Goal: Find contact information: Find contact information

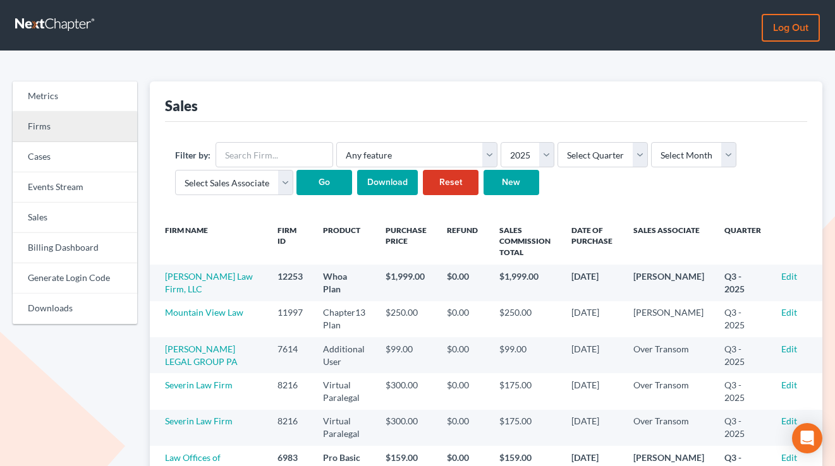
drag, startPoint x: 61, startPoint y: 128, endPoint x: 117, endPoint y: 132, distance: 56.4
click at [61, 128] on link "Firms" at bounding box center [75, 127] width 124 height 30
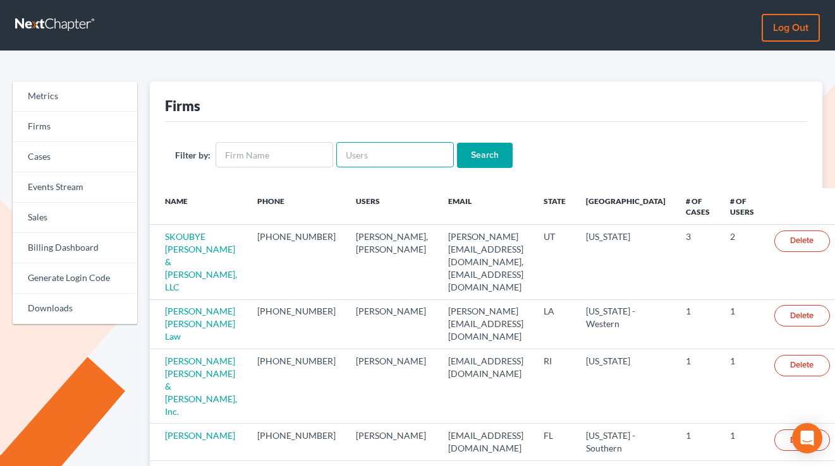
click at [408, 150] on input "text" at bounding box center [395, 154] width 118 height 25
paste input "[EMAIL_ADDRESS][DOMAIN_NAME]"
type input "[EMAIL_ADDRESS][DOMAIN_NAME]"
click at [457, 143] on input "Search" at bounding box center [485, 155] width 56 height 25
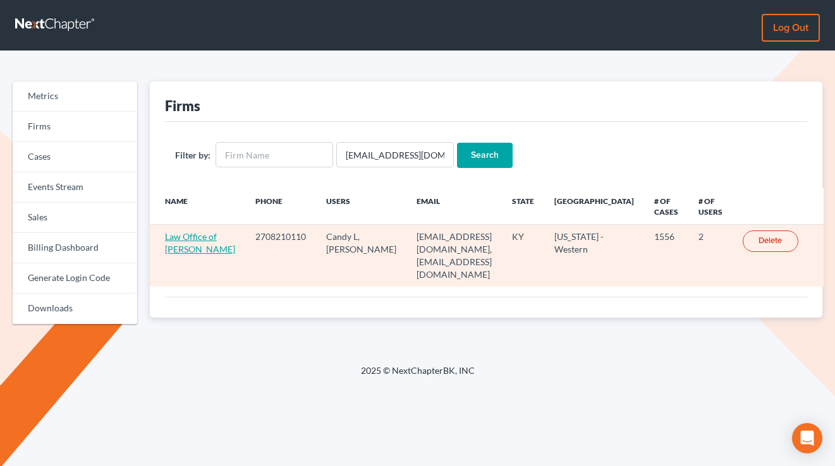
click at [198, 238] on link "Law Office of [PERSON_NAME]" at bounding box center [200, 242] width 70 height 23
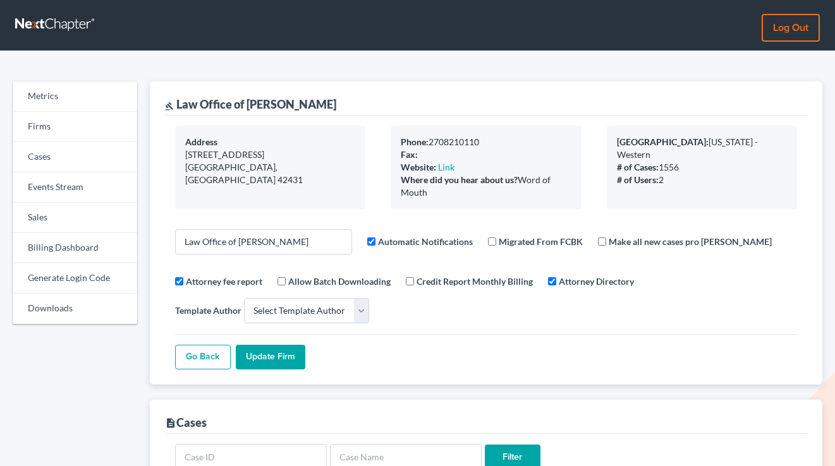
select select
click at [490, 196] on div "Where did you hear about us? Word of Mouth" at bounding box center [486, 186] width 170 height 25
drag, startPoint x: 505, startPoint y: 198, endPoint x: 389, endPoint y: 138, distance: 130.6
click at [389, 138] on div "Phone: 2708210110 Fax: Website: Link Where did you hear about us? Word of Mouth" at bounding box center [485, 167] width 215 height 83
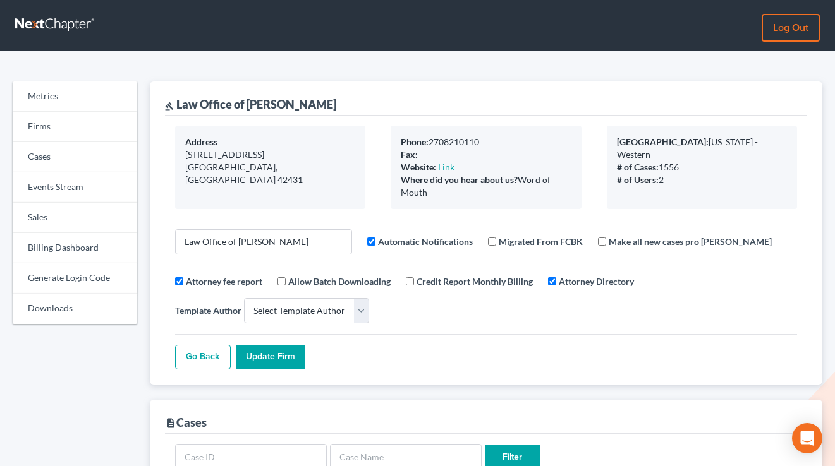
click at [446, 199] on div "Phone: 2708210110 Fax: Website: Link Where did you hear about us? Word of Mouth" at bounding box center [485, 167] width 190 height 83
drag, startPoint x: 461, startPoint y: 196, endPoint x: 394, endPoint y: 142, distance: 86.2
click at [394, 142] on div "Phone: 2708210110 Fax: Website: Link Where did you hear about us? Word of Mouth" at bounding box center [485, 167] width 190 height 83
drag, startPoint x: 452, startPoint y: 198, endPoint x: 464, endPoint y: 199, distance: 12.1
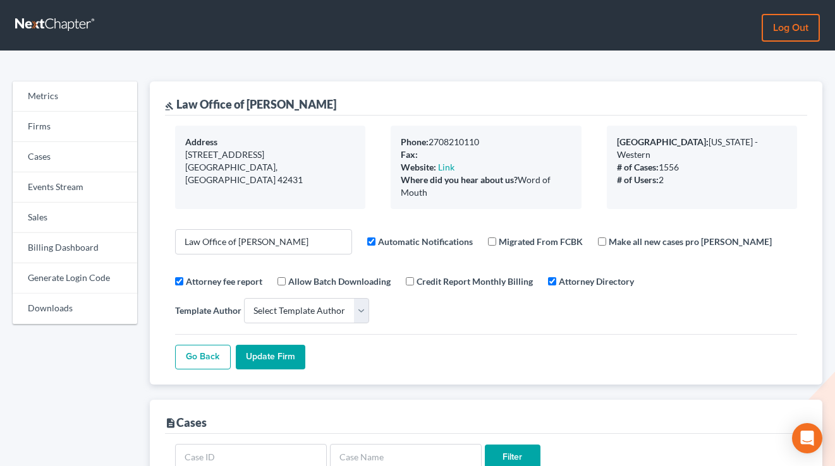
click at [452, 197] on div "Where did you hear about us? Word of Mouth" at bounding box center [486, 186] width 170 height 25
drag, startPoint x: 475, startPoint y: 202, endPoint x: 397, endPoint y: 135, distance: 103.1
click at [397, 136] on div "Phone: 2708210110 Fax: Website: Link Where did you hear about us? Word of Mouth" at bounding box center [485, 167] width 190 height 83
click at [410, 128] on div "Phone: 2708210110 Fax: Website: Link Where did you hear about us? Word of Mouth" at bounding box center [485, 167] width 190 height 83
click at [73, 220] on link "Sales" at bounding box center [75, 218] width 124 height 30
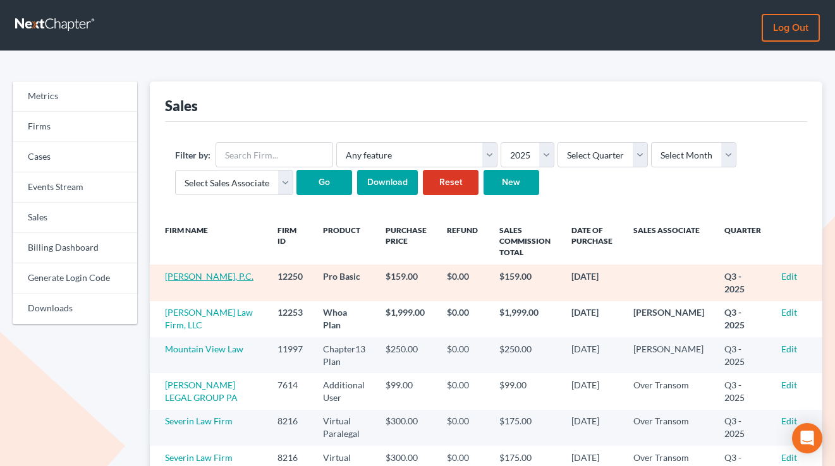
click at [198, 276] on link "[PERSON_NAME], P.C." at bounding box center [209, 276] width 88 height 11
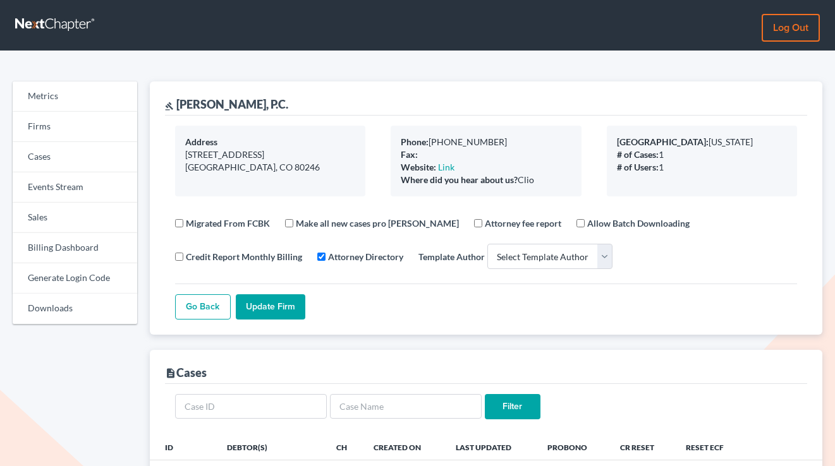
select select
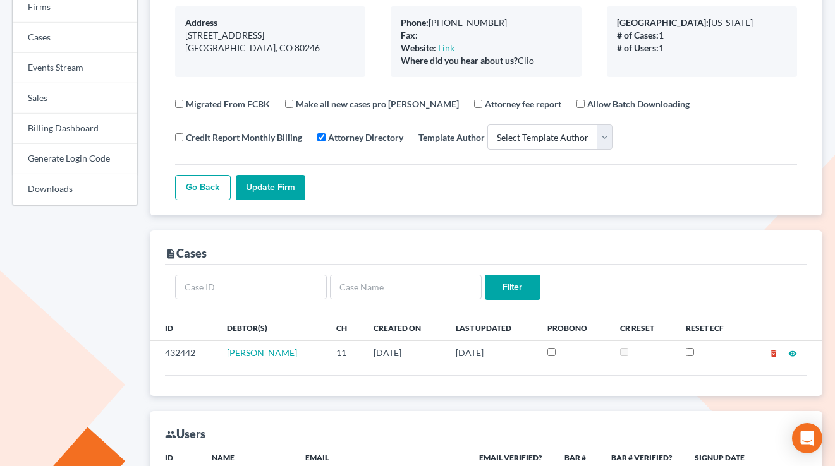
scroll to position [279, 0]
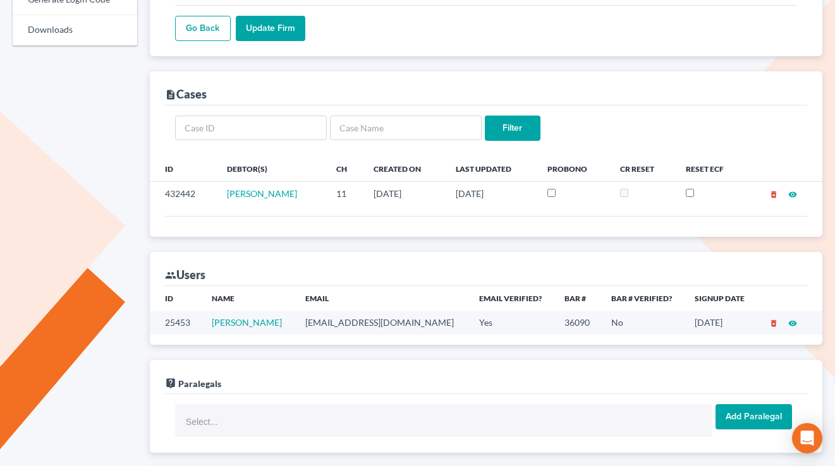
click at [366, 325] on td "elevy@edwardlevylaw.com" at bounding box center [382, 322] width 174 height 23
copy td "elevy@edwardlevylaw.com"
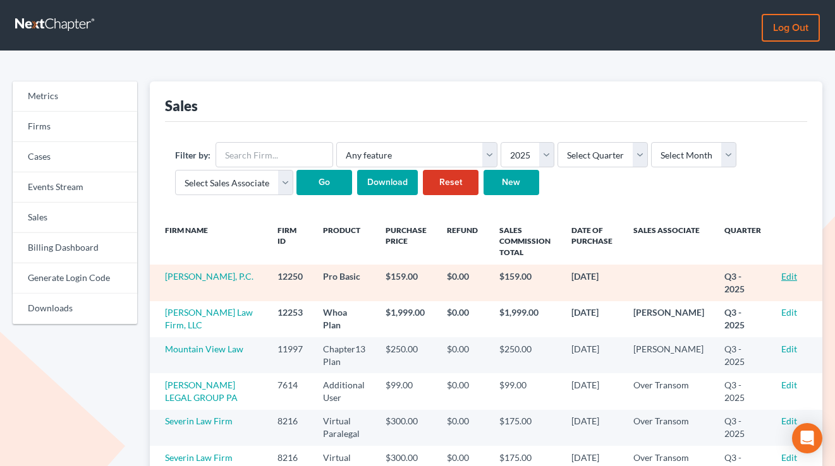
click at [783, 275] on link "Edit" at bounding box center [789, 276] width 16 height 11
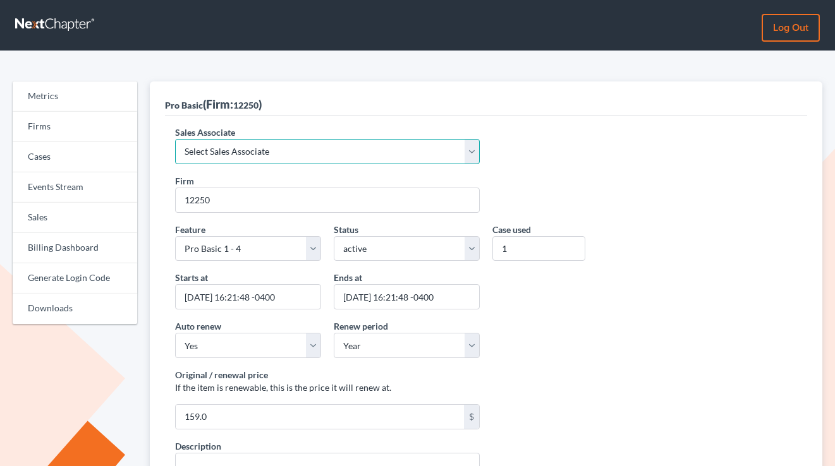
click at [289, 154] on select "Select Sales Associate Alex Seymour Over Transom Tim Shadoan" at bounding box center [327, 151] width 305 height 25
click at [175, 139] on select "Select Sales Associate Alex Seymour Over Transom Tim Shadoan" at bounding box center [327, 151] width 305 height 25
click at [246, 154] on select "Select Sales Associate Alex Seymour Over Transom Tim Shadoan" at bounding box center [327, 151] width 305 height 25
select select "7676"
click at [175, 139] on select "Select Sales Associate Alex Seymour Over Transom Tim Shadoan" at bounding box center [327, 151] width 305 height 25
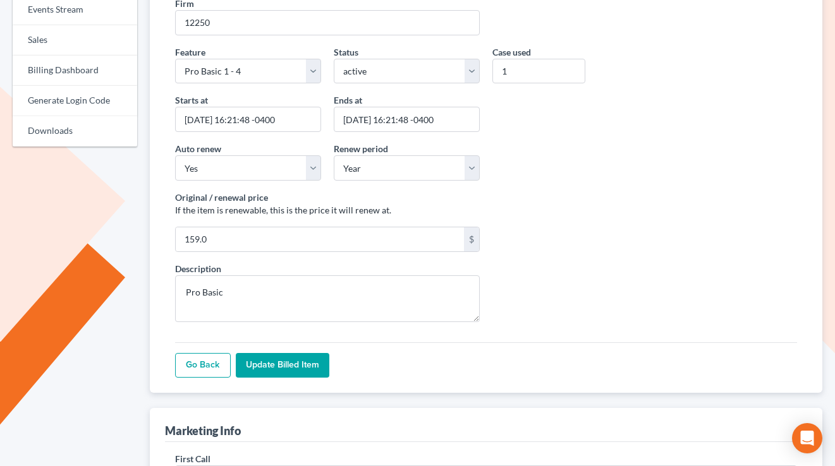
click at [291, 356] on input "Update Billed item" at bounding box center [283, 365] width 94 height 25
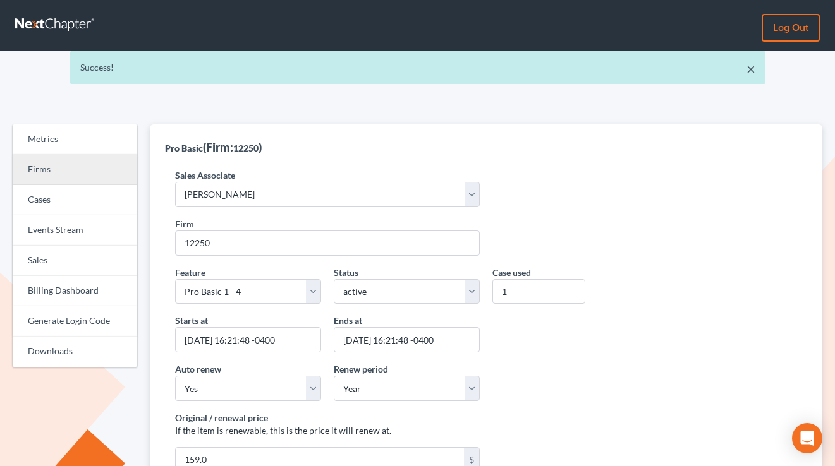
click at [73, 178] on link "Firms" at bounding box center [75, 170] width 124 height 30
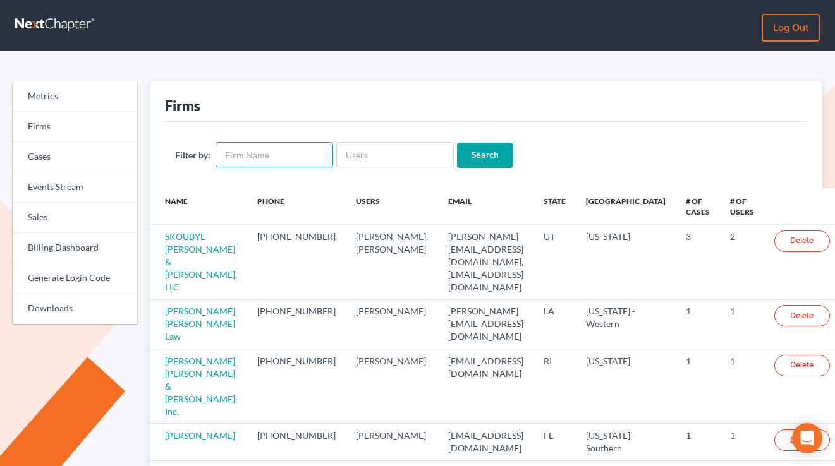
click at [267, 152] on input "text" at bounding box center [274, 154] width 118 height 25
type input "[PERSON_NAME]"
click at [457, 143] on input "Search" at bounding box center [485, 155] width 56 height 25
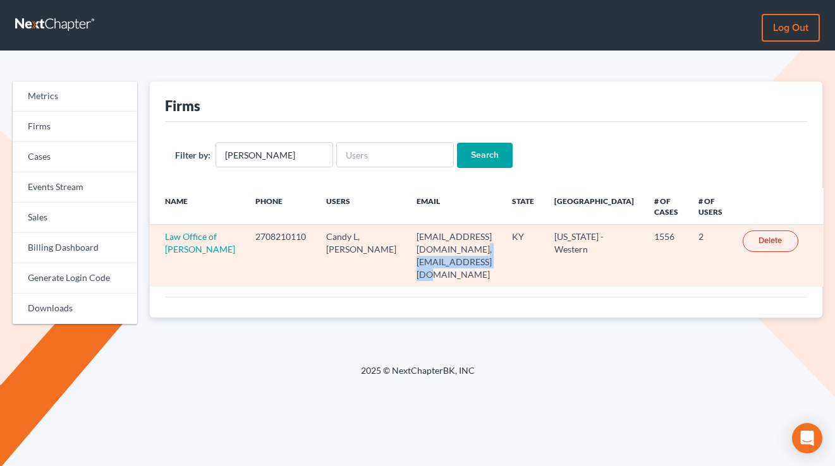
drag, startPoint x: 442, startPoint y: 248, endPoint x: 366, endPoint y: 248, distance: 75.8
click at [406, 248] on td "[EMAIL_ADDRESS][DOMAIN_NAME], [EMAIL_ADDRESS][DOMAIN_NAME]" at bounding box center [453, 256] width 95 height 62
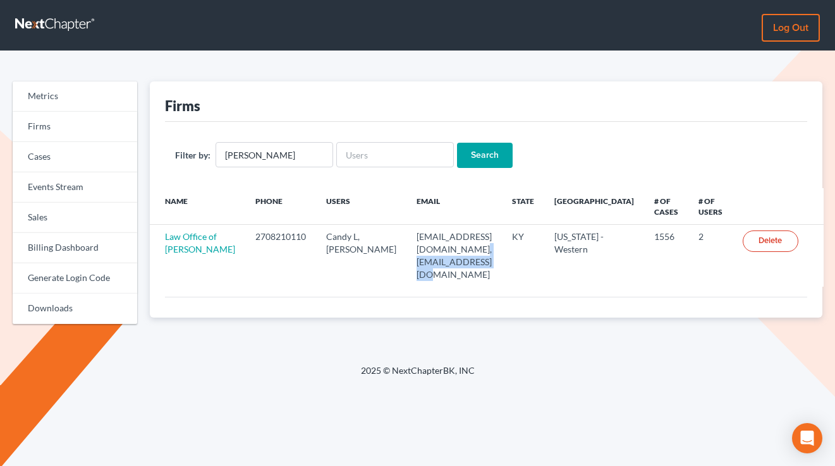
copy td "[EMAIL_ADDRESS][DOMAIN_NAME]"
